Goal: Information Seeking & Learning: Learn about a topic

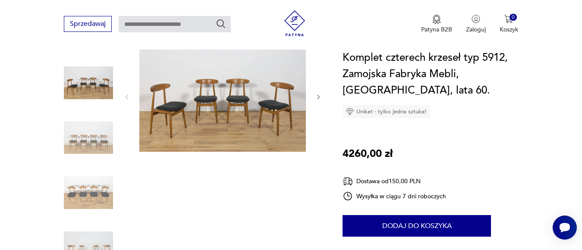
scroll to position [91, 0]
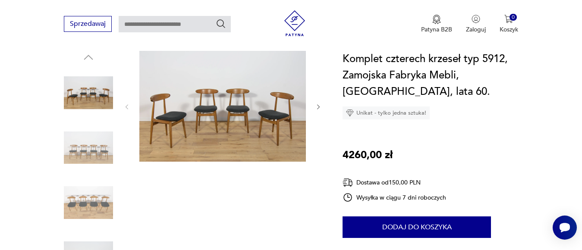
click at [317, 107] on icon "button" at bounding box center [318, 106] width 7 height 7
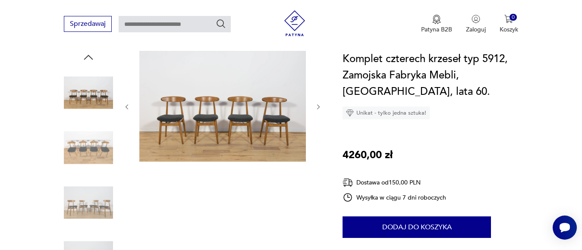
click at [316, 107] on icon "button" at bounding box center [318, 106] width 7 height 7
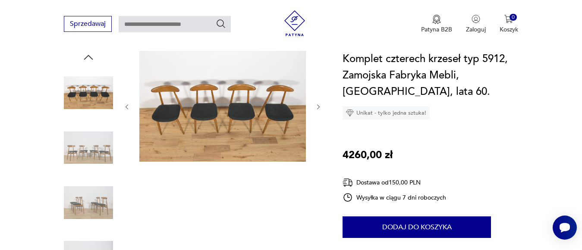
click at [316, 106] on icon "button" at bounding box center [318, 106] width 7 height 7
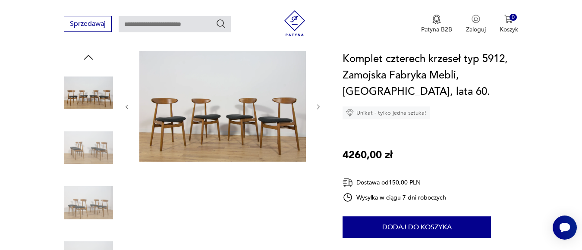
click at [316, 106] on icon "button" at bounding box center [318, 106] width 7 height 7
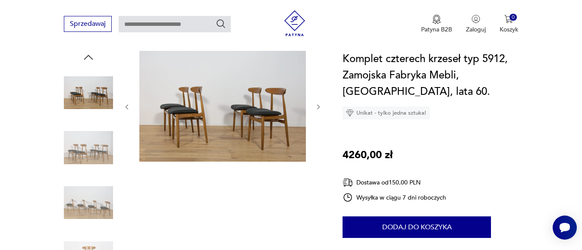
click at [316, 106] on icon "button" at bounding box center [318, 106] width 7 height 7
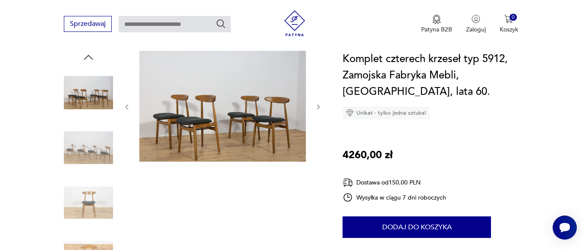
click at [316, 106] on icon "button" at bounding box center [318, 106] width 7 height 7
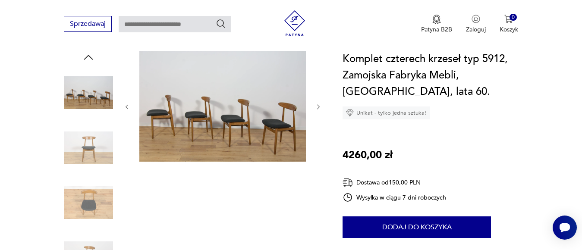
click at [316, 106] on icon "button" at bounding box center [318, 106] width 7 height 7
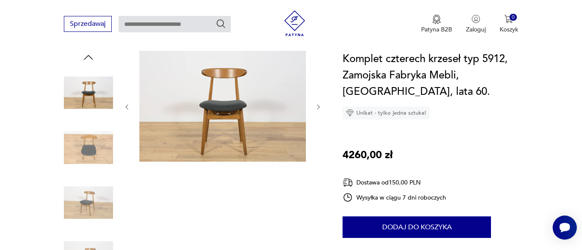
click at [316, 106] on icon "button" at bounding box center [318, 106] width 7 height 7
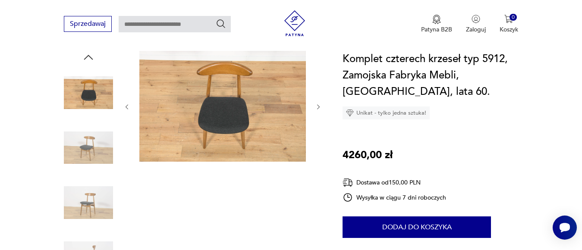
click at [316, 106] on icon "button" at bounding box center [318, 106] width 7 height 7
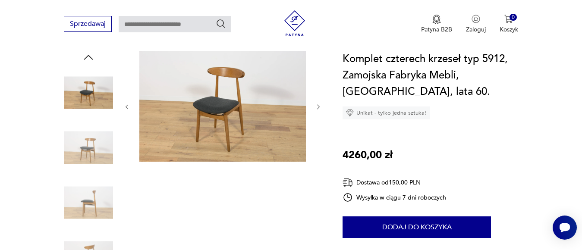
click at [213, 89] on img at bounding box center [222, 106] width 166 height 111
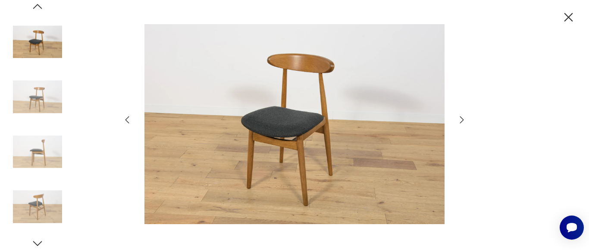
click at [460, 119] on icon "button" at bounding box center [462, 120] width 10 height 10
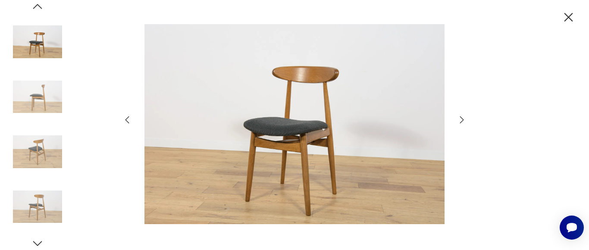
click at [460, 118] on icon "button" at bounding box center [462, 120] width 10 height 10
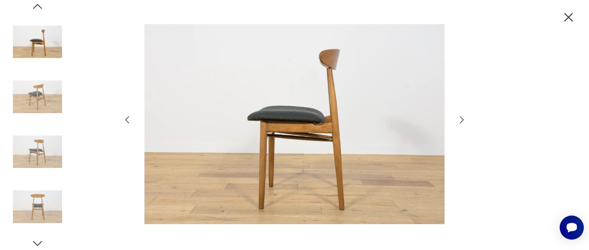
click at [570, 15] on icon "button" at bounding box center [568, 17] width 15 height 15
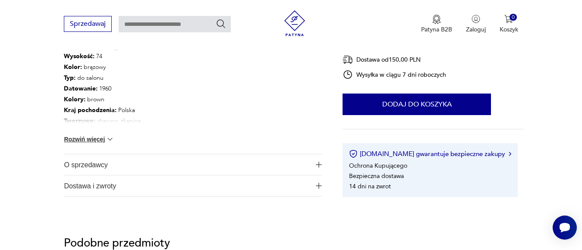
scroll to position [326, 0]
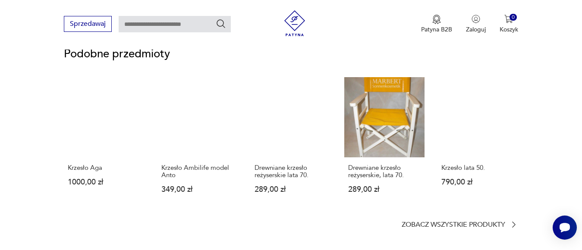
scroll to position [686, 0]
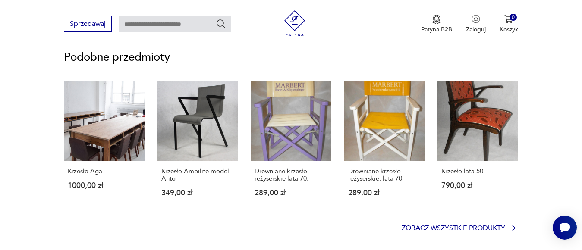
click at [479, 230] on p "Zobacz wszystkie produkty" at bounding box center [452, 228] width 103 height 6
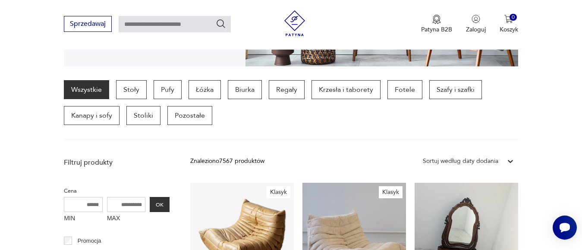
scroll to position [157, 0]
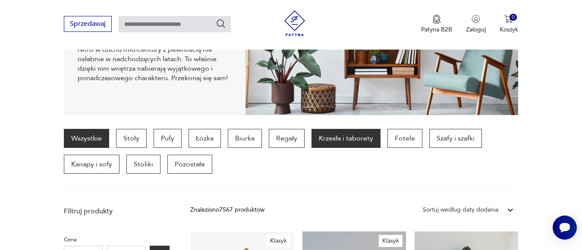
click at [348, 144] on p "Krzesła i taborety" at bounding box center [345, 138] width 69 height 19
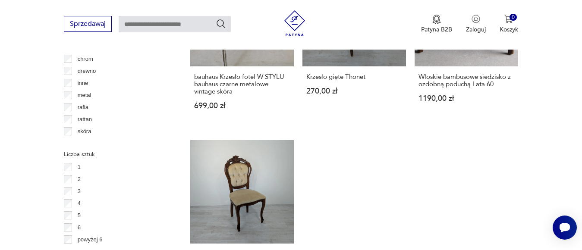
scroll to position [1306, 0]
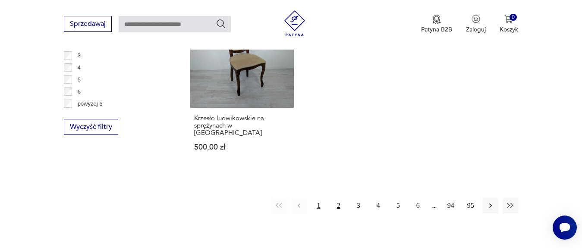
click at [338, 198] on button "2" at bounding box center [339, 206] width 16 height 16
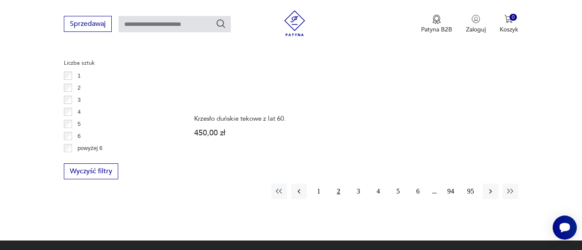
scroll to position [1287, 0]
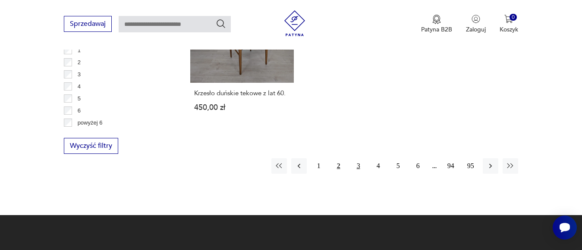
click at [357, 158] on button "3" at bounding box center [359, 166] width 16 height 16
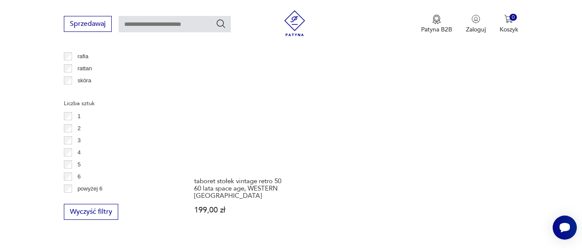
scroll to position [1328, 0]
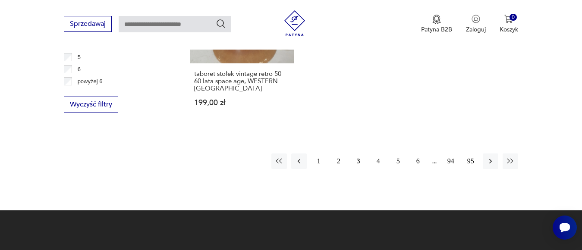
click at [376, 153] on button "4" at bounding box center [378, 161] width 16 height 16
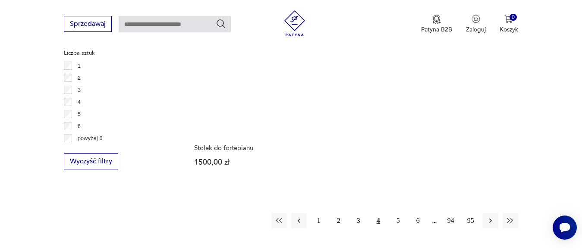
scroll to position [1301, 0]
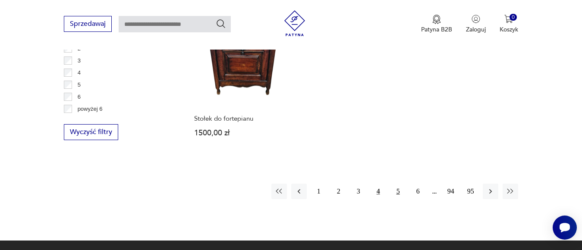
click at [397, 184] on button "5" at bounding box center [398, 192] width 16 height 16
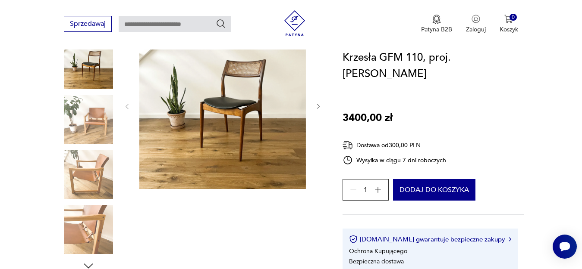
click at [319, 104] on icon "button" at bounding box center [318, 106] width 7 height 7
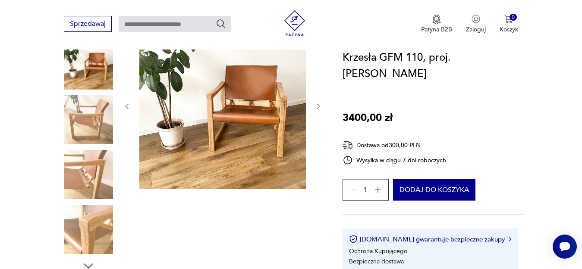
click at [129, 103] on icon "button" at bounding box center [126, 106] width 7 height 7
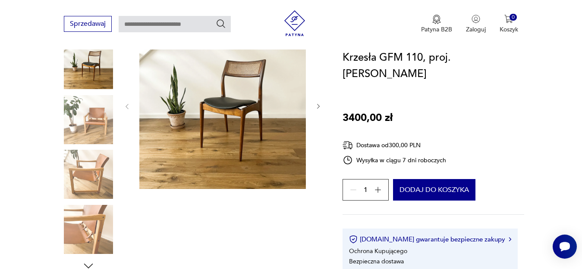
click at [239, 117] on img at bounding box center [222, 106] width 166 height 166
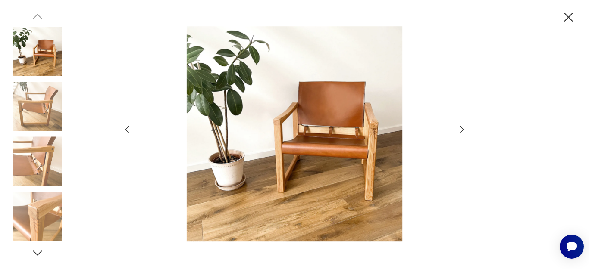
click at [569, 20] on icon "button" at bounding box center [568, 17] width 15 height 15
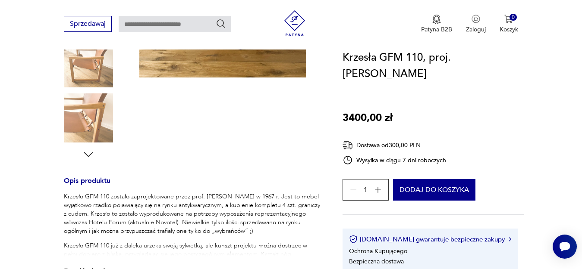
scroll to position [201, 0]
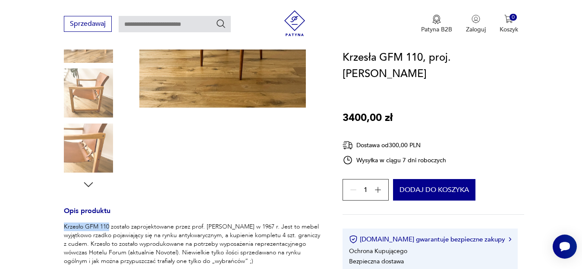
drag, startPoint x: 109, startPoint y: 227, endPoint x: 64, endPoint y: 225, distance: 44.4
click at [64, 225] on p "Krzesło GFM 110 zostało zaprojektowane przez prof. Edmunda Homę w 1967 r. Jest …" at bounding box center [193, 244] width 258 height 43
copy p "Krzesło GFM 110"
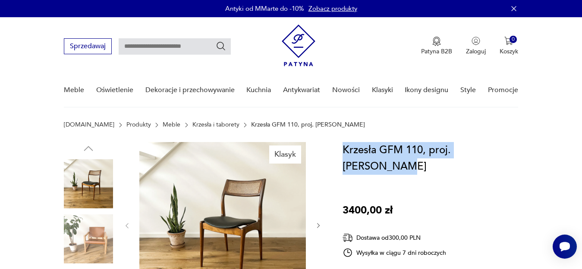
drag, startPoint x: 524, startPoint y: 150, endPoint x: 332, endPoint y: 143, distance: 192.4
copy h1 "Krzesła GFM 110, proj. Edmund Homa"
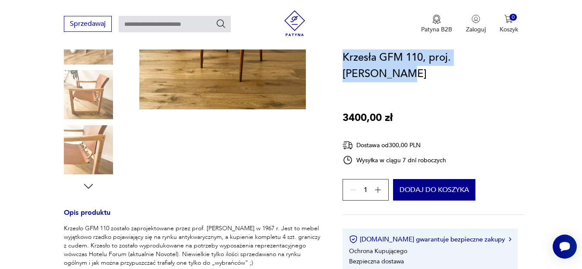
scroll to position [109, 0]
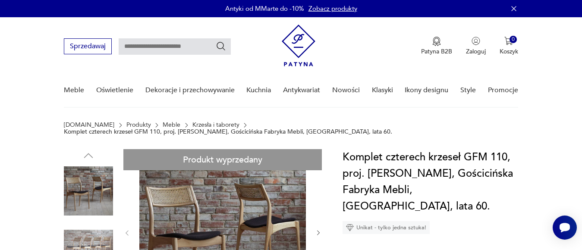
click at [581, 16] on div "Antyki od MMarte do -10% Zobacz produkty" at bounding box center [291, 8] width 582 height 17
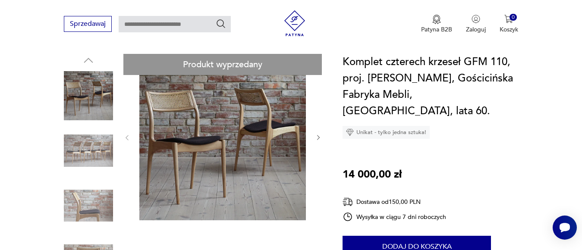
scroll to position [131, 0]
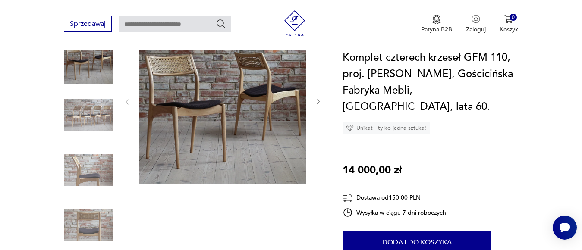
click at [313, 94] on div at bounding box center [222, 102] width 198 height 168
click at [317, 98] on icon "button" at bounding box center [318, 101] width 7 height 7
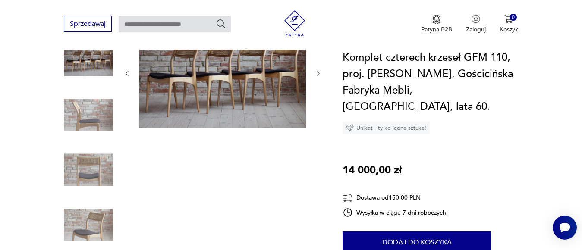
click at [289, 88] on img at bounding box center [222, 73] width 166 height 110
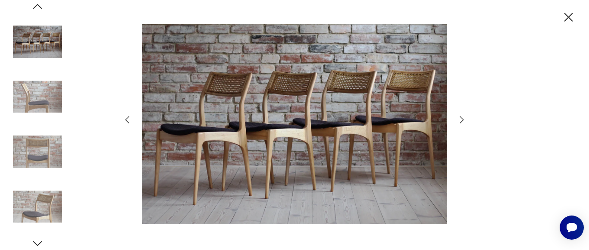
click at [570, 17] on icon "button" at bounding box center [568, 17] width 15 height 15
